Goal: Information Seeking & Learning: Learn about a topic

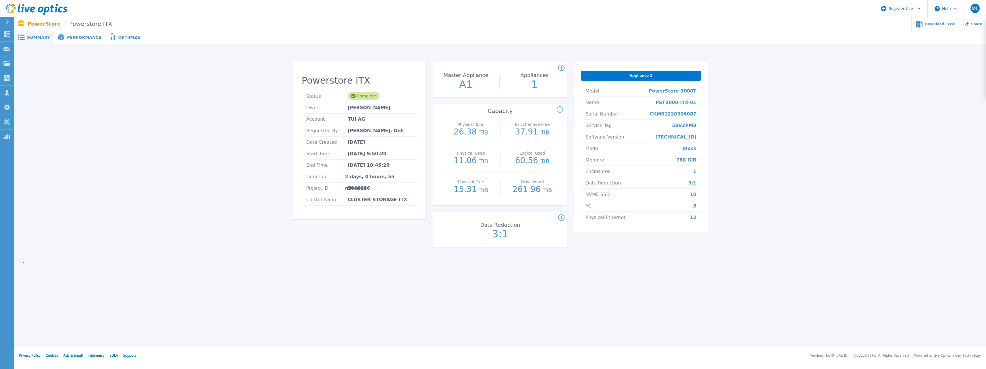
click at [80, 43] on div "Performance" at bounding box center [79, 37] width 51 height 13
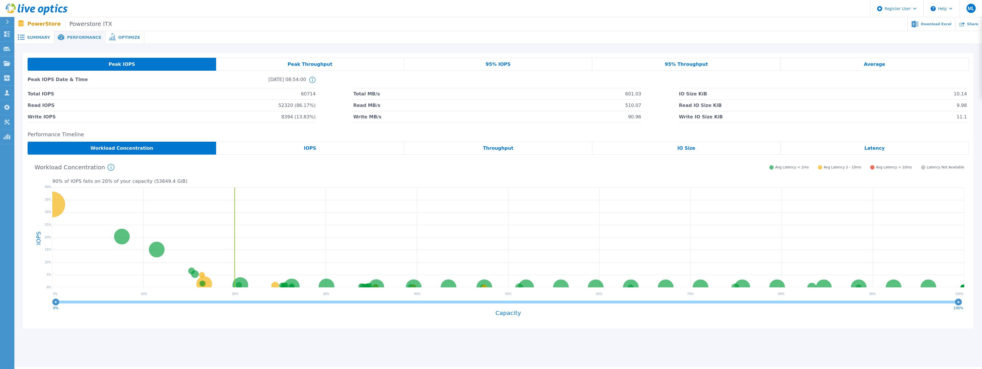
click at [325, 152] on div "IOPS" at bounding box center [310, 148] width 188 height 13
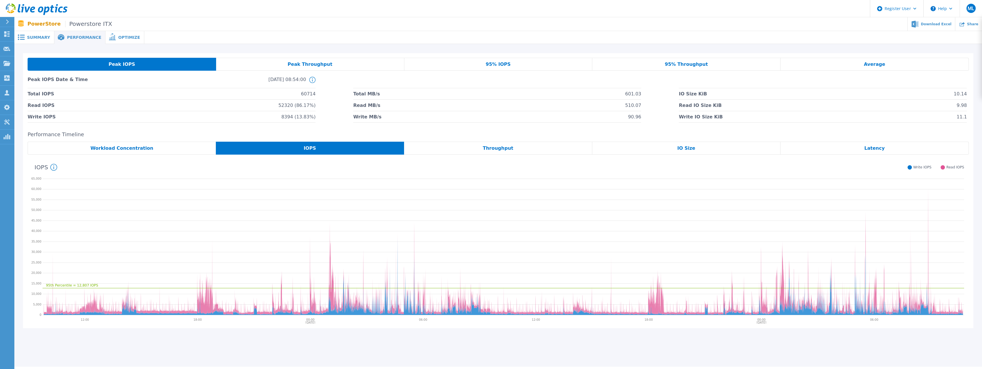
click at [174, 148] on div "Workload Concentration" at bounding box center [122, 148] width 188 height 13
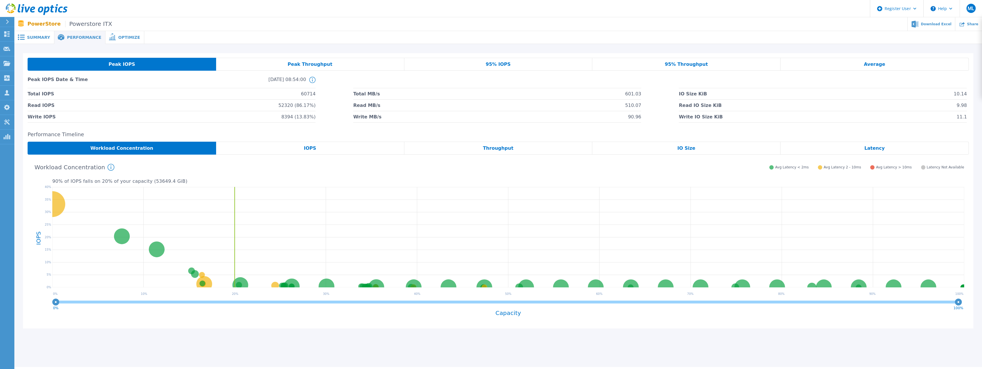
click at [180, 134] on h2 "Performance Timeline" at bounding box center [498, 135] width 941 height 6
click at [179, 134] on h2 "Performance Timeline" at bounding box center [498, 135] width 941 height 6
click at [455, 130] on div "Peak IOPS Peak Throughput 95% IOPS 95% Throughput Average Peak IOPS Date & Time…" at bounding box center [498, 190] width 950 height 275
drag, startPoint x: 455, startPoint y: 130, endPoint x: 432, endPoint y: 128, distance: 23.4
click at [432, 128] on div "Peak IOPS Peak Throughput 95% IOPS 95% Throughput Average Peak IOPS Date & Time…" at bounding box center [498, 190] width 950 height 275
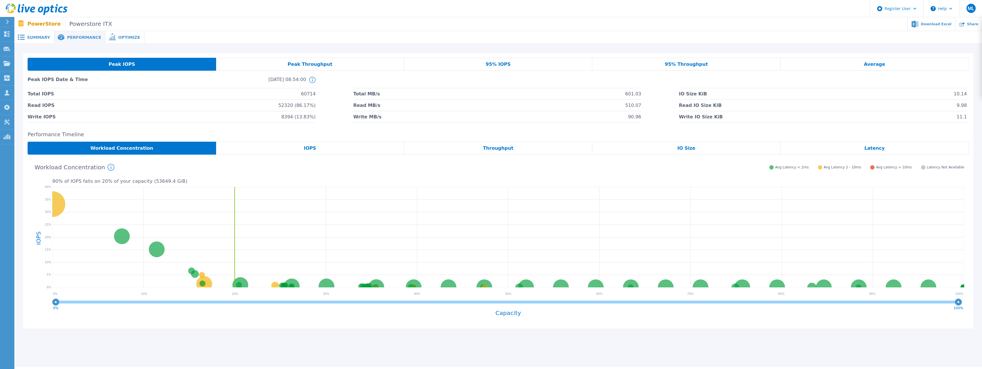
click at [40, 38] on span "Summary" at bounding box center [38, 37] width 23 height 4
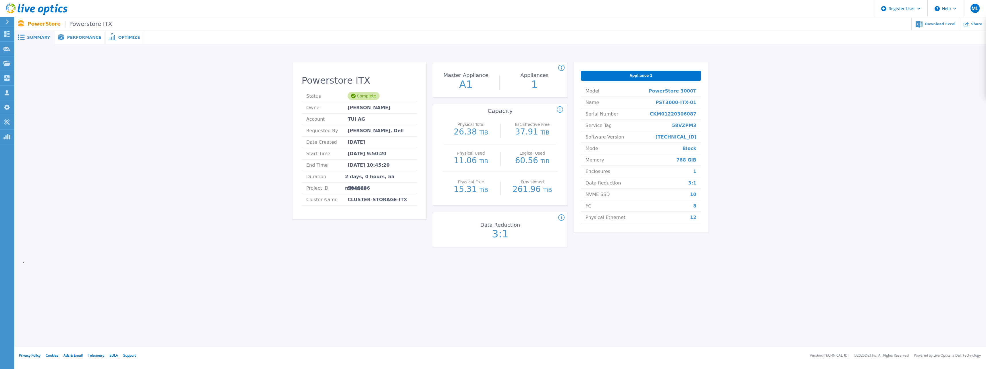
click at [67, 38] on span "Performance" at bounding box center [84, 37] width 34 height 4
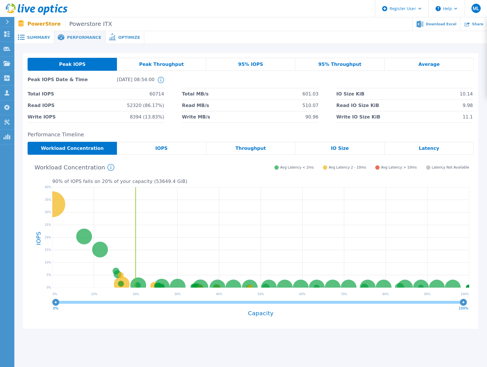
click at [197, 28] on ul "Download Excel Share" at bounding box center [299, 24] width 375 height 14
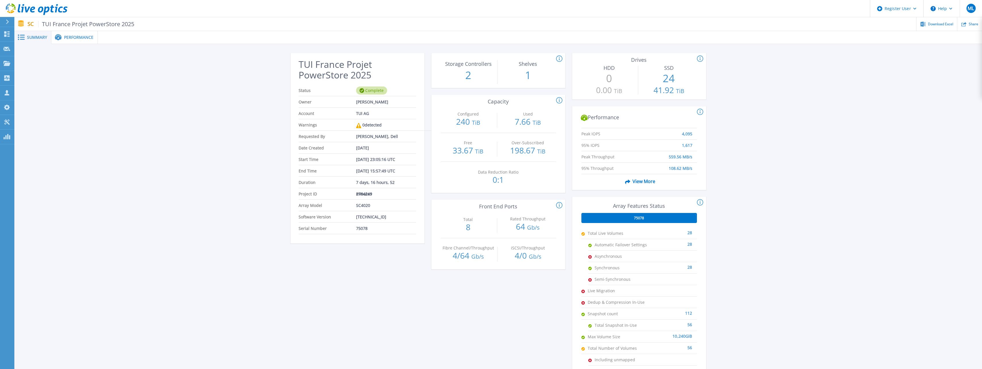
click at [54, 35] on span at bounding box center [57, 37] width 13 height 7
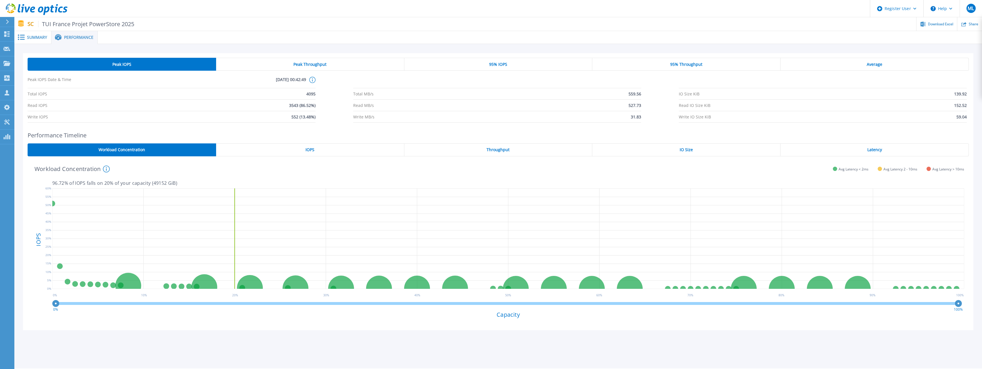
click at [52, 33] on div "Performance" at bounding box center [74, 37] width 46 height 13
click at [33, 39] on span "Summary" at bounding box center [37, 37] width 20 height 4
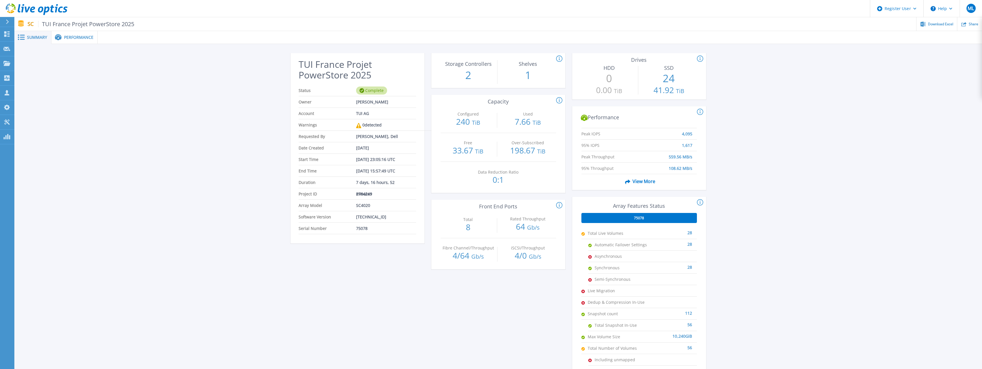
click at [82, 39] on span "Performance" at bounding box center [78, 37] width 29 height 4
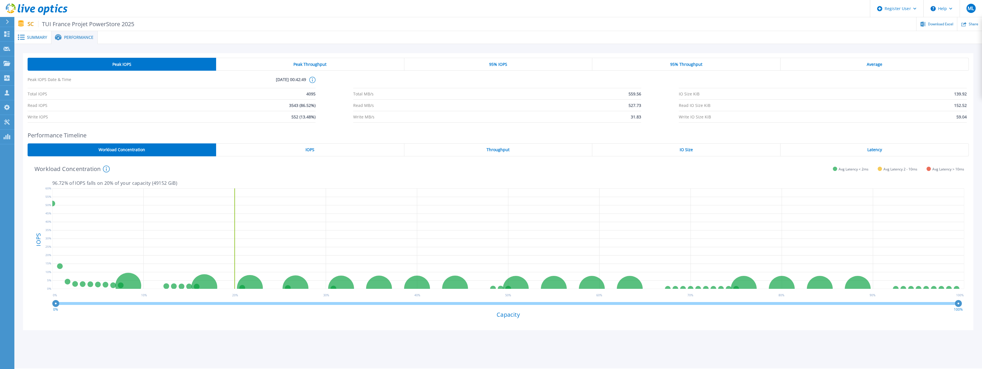
click at [343, 142] on div "Performance Timeline Workload Concentration IOPS Throughput IO Size Latency LV_…" at bounding box center [498, 231] width 950 height 198
click at [143, 114] on li "Write IOPS 552 (13.48%)" at bounding box center [172, 116] width 288 height 11
click at [44, 40] on div "Summary" at bounding box center [32, 37] width 37 height 13
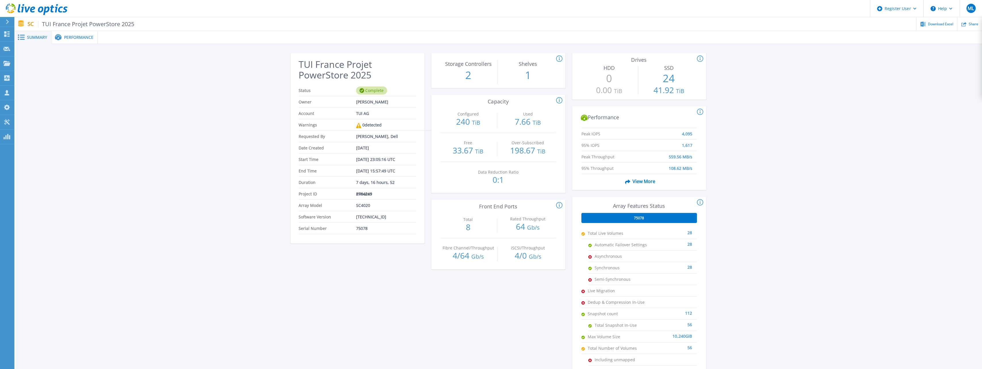
drag, startPoint x: 187, startPoint y: 143, endPoint x: 176, endPoint y: 134, distance: 14.5
click at [186, 142] on div "TUI France Projet PowerStore 2025 Status Complete Owner Sebastien FALLA Account…" at bounding box center [497, 215] width 967 height 342
click at [176, 134] on div "TUI France Projet PowerStore 2025 Status Complete Owner Sebastien FALLA Account…" at bounding box center [497, 215] width 967 height 342
click at [79, 35] on span "Performance" at bounding box center [78, 37] width 29 height 4
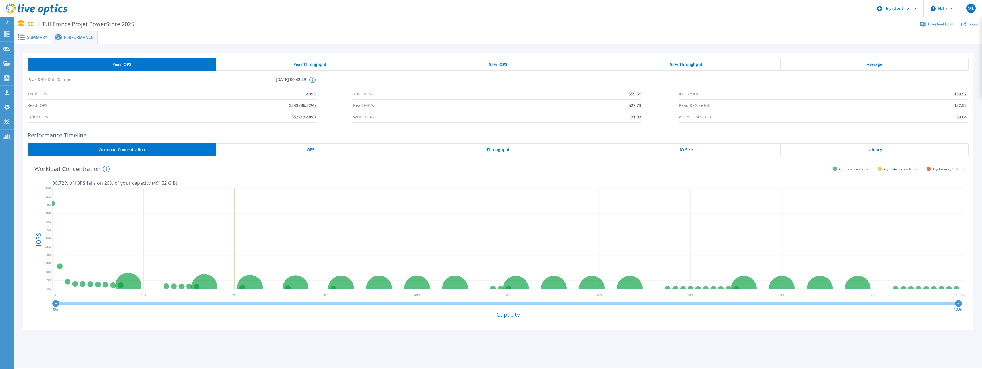
click at [312, 149] on span "IOPS" at bounding box center [309, 149] width 9 height 5
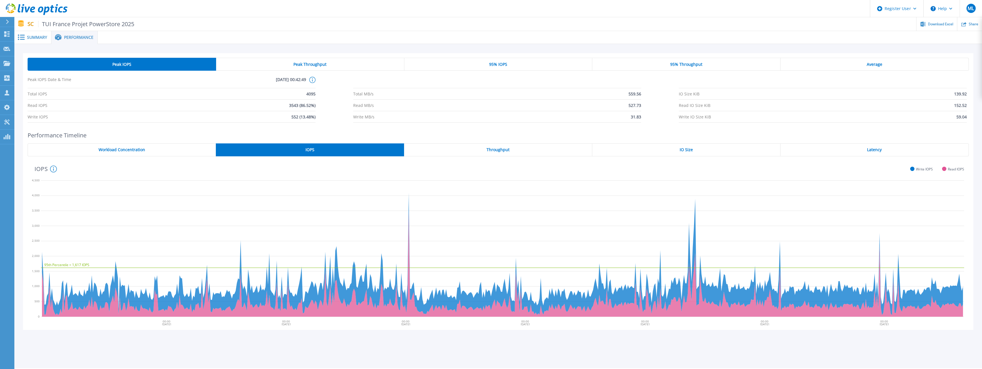
click at [33, 37] on span "Summary" at bounding box center [37, 37] width 20 height 4
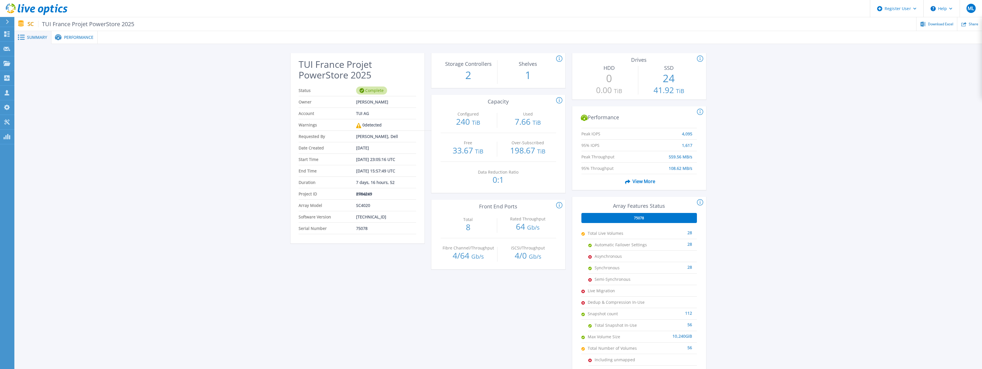
click at [68, 41] on div "Performance" at bounding box center [74, 37] width 46 height 13
click at [71, 26] on span "TUI [GEOGRAPHIC_DATA] 2025 PowerStore SC5020-02" at bounding box center [112, 24] width 149 height 7
click at [74, 34] on div "Performance" at bounding box center [74, 37] width 46 height 13
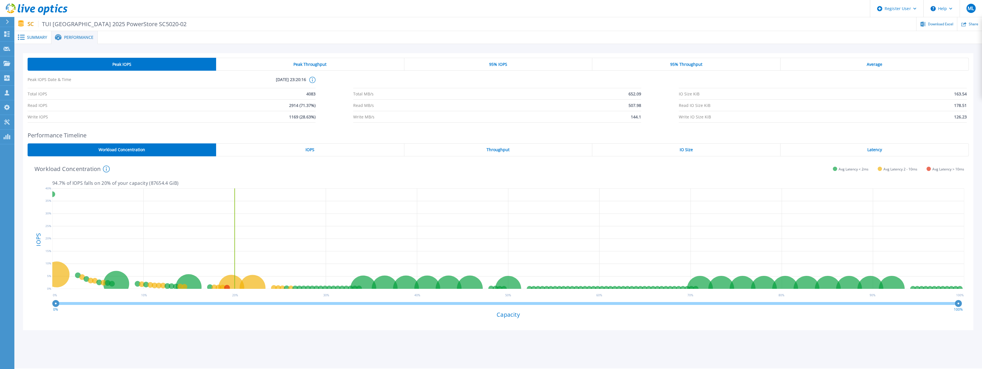
click at [338, 149] on div "IOPS" at bounding box center [310, 149] width 188 height 13
